Goal: Check status: Check status

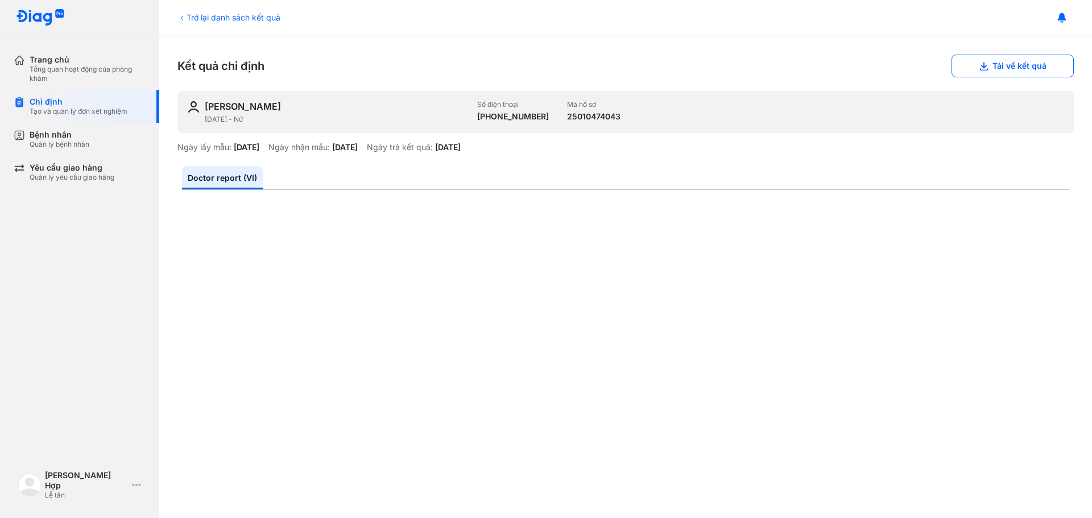
click at [247, 17] on div "Trở lại danh sách kết quả" at bounding box center [228, 17] width 103 height 12
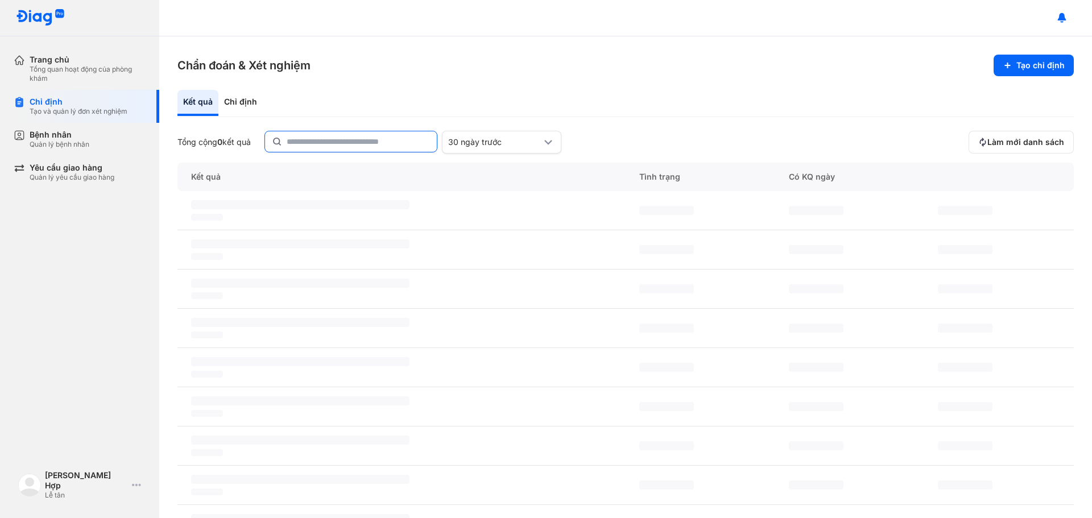
click at [377, 135] on input "text" at bounding box center [358, 141] width 143 height 20
type input "**********"
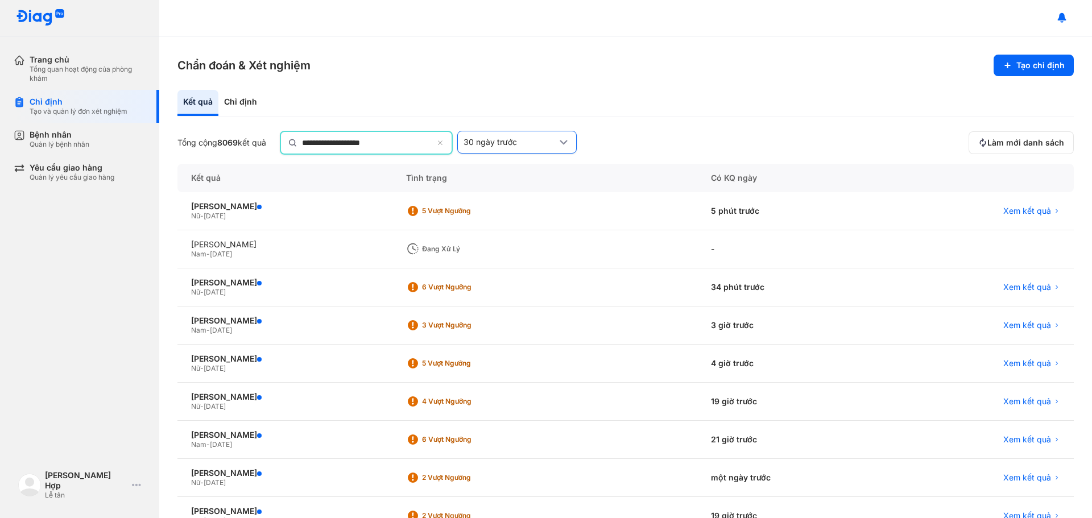
click at [509, 149] on div "30 ngày trước" at bounding box center [516, 142] width 119 height 23
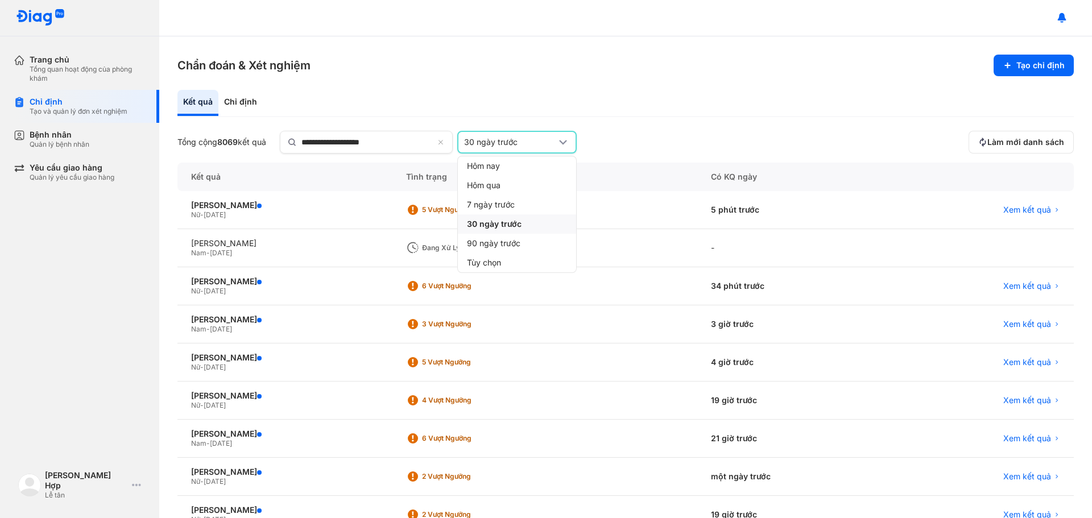
click at [499, 220] on span "30 ngày trước" at bounding box center [494, 224] width 55 height 10
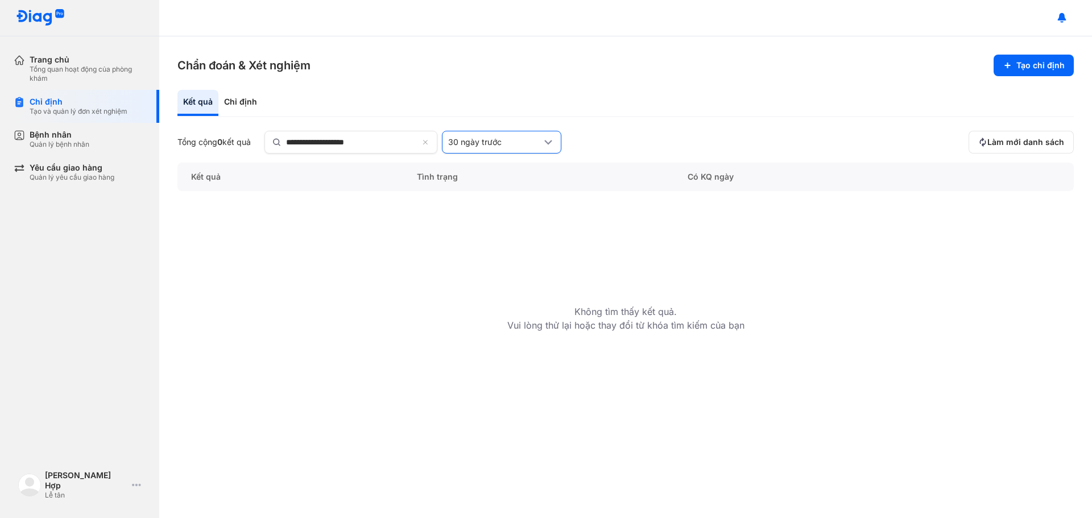
click at [502, 142] on div "30 ngày trước" at bounding box center [494, 142] width 93 height 10
click at [499, 241] on span "90 ngày trước" at bounding box center [479, 243] width 55 height 10
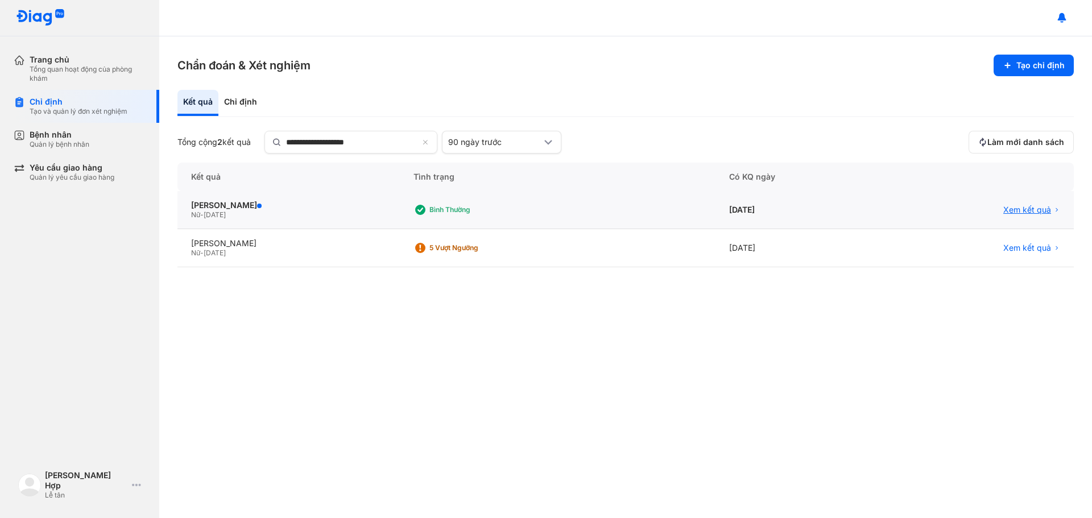
click at [1035, 212] on span "Xem kết quả" at bounding box center [1028, 210] width 48 height 10
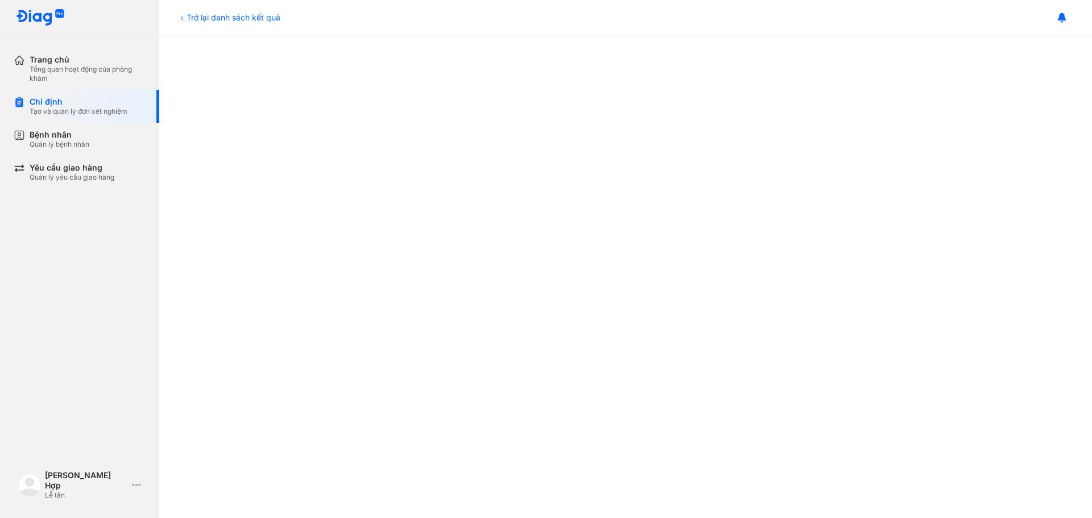
scroll to position [341, 0]
drag, startPoint x: 250, startPoint y: 18, endPoint x: 263, endPoint y: 79, distance: 62.3
click at [249, 18] on div "Trở lại danh sách kết quả" at bounding box center [228, 17] width 103 height 12
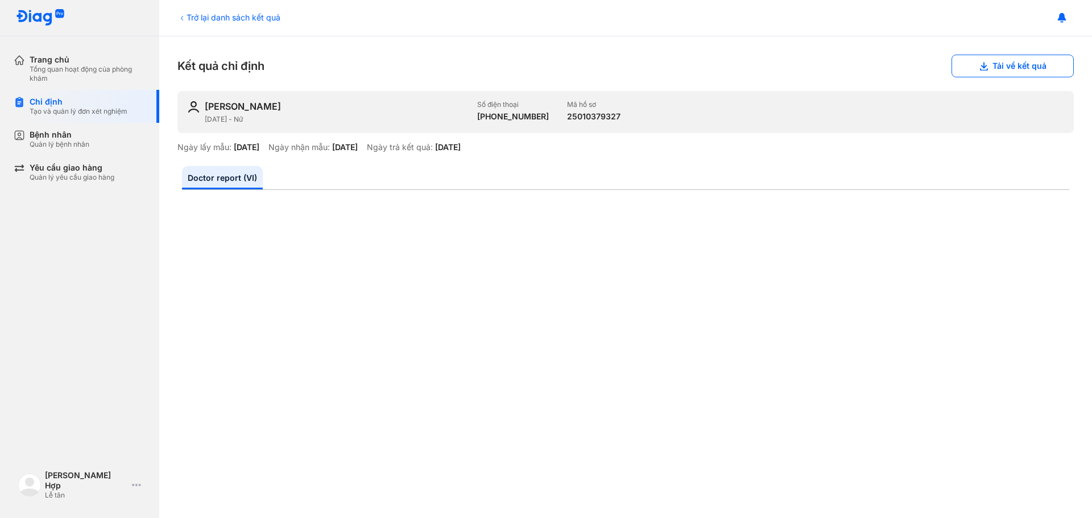
click at [275, 19] on div "Trở lại danh sách kết quả" at bounding box center [228, 17] width 103 height 12
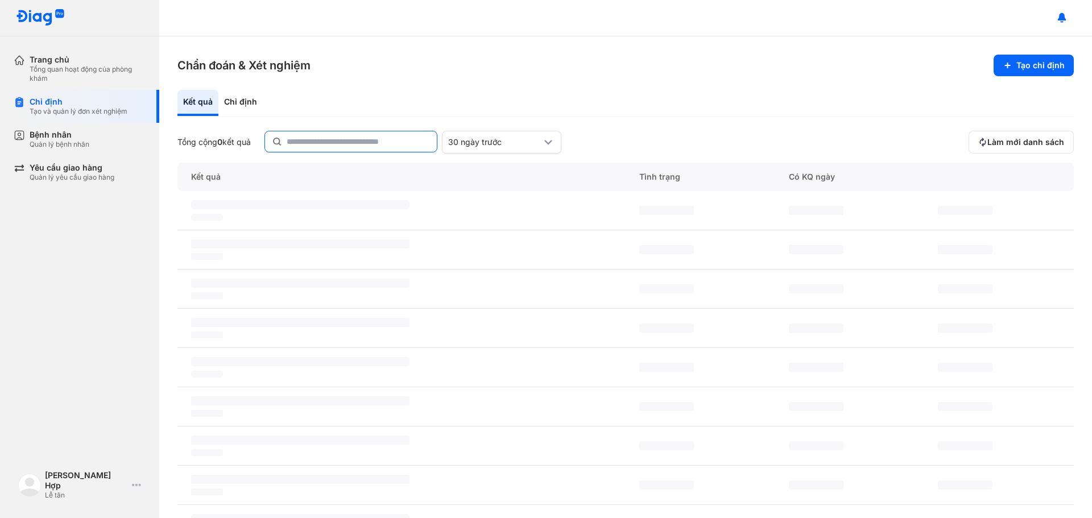
click at [365, 144] on input "text" at bounding box center [358, 141] width 143 height 20
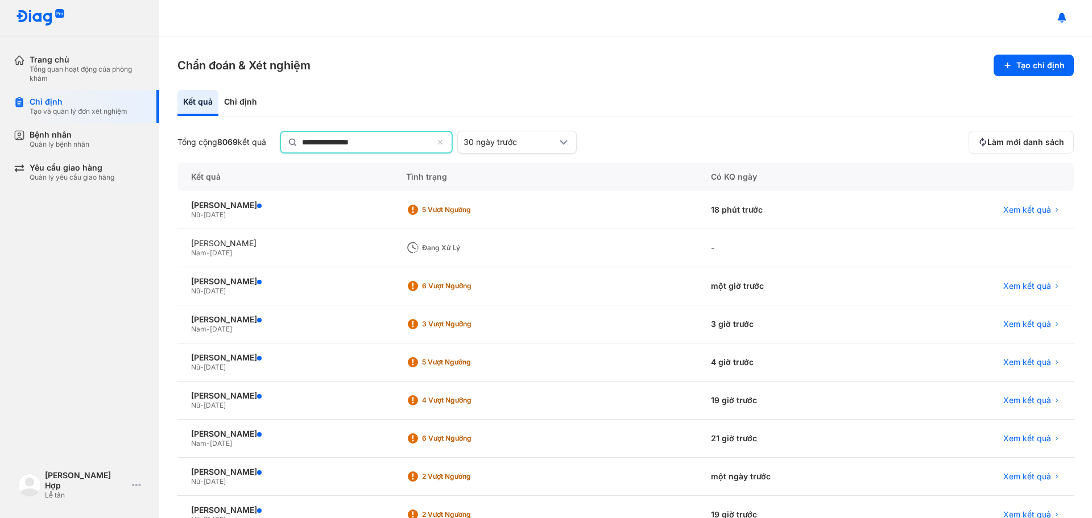
type input "**********"
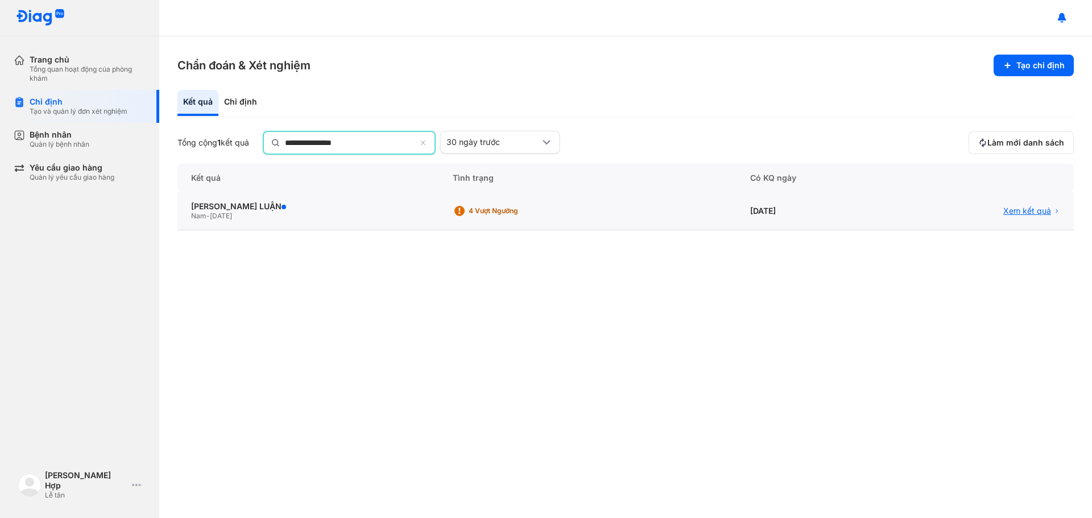
click at [1032, 213] on span "Xem kết quả" at bounding box center [1028, 211] width 48 height 10
